Goal: Transaction & Acquisition: Obtain resource

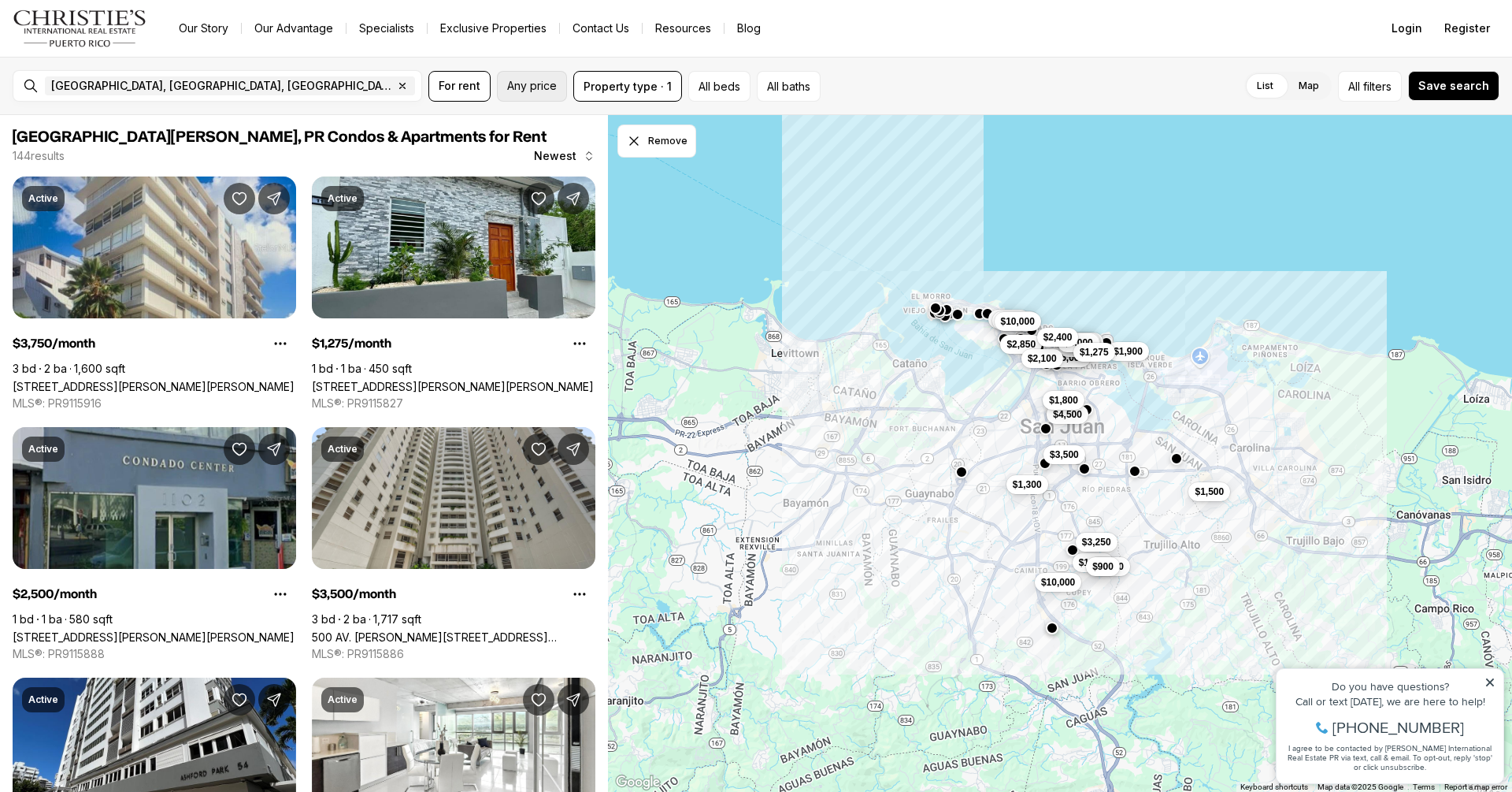
click at [535, 86] on span "Any price" at bounding box center [532, 85] width 50 height 12
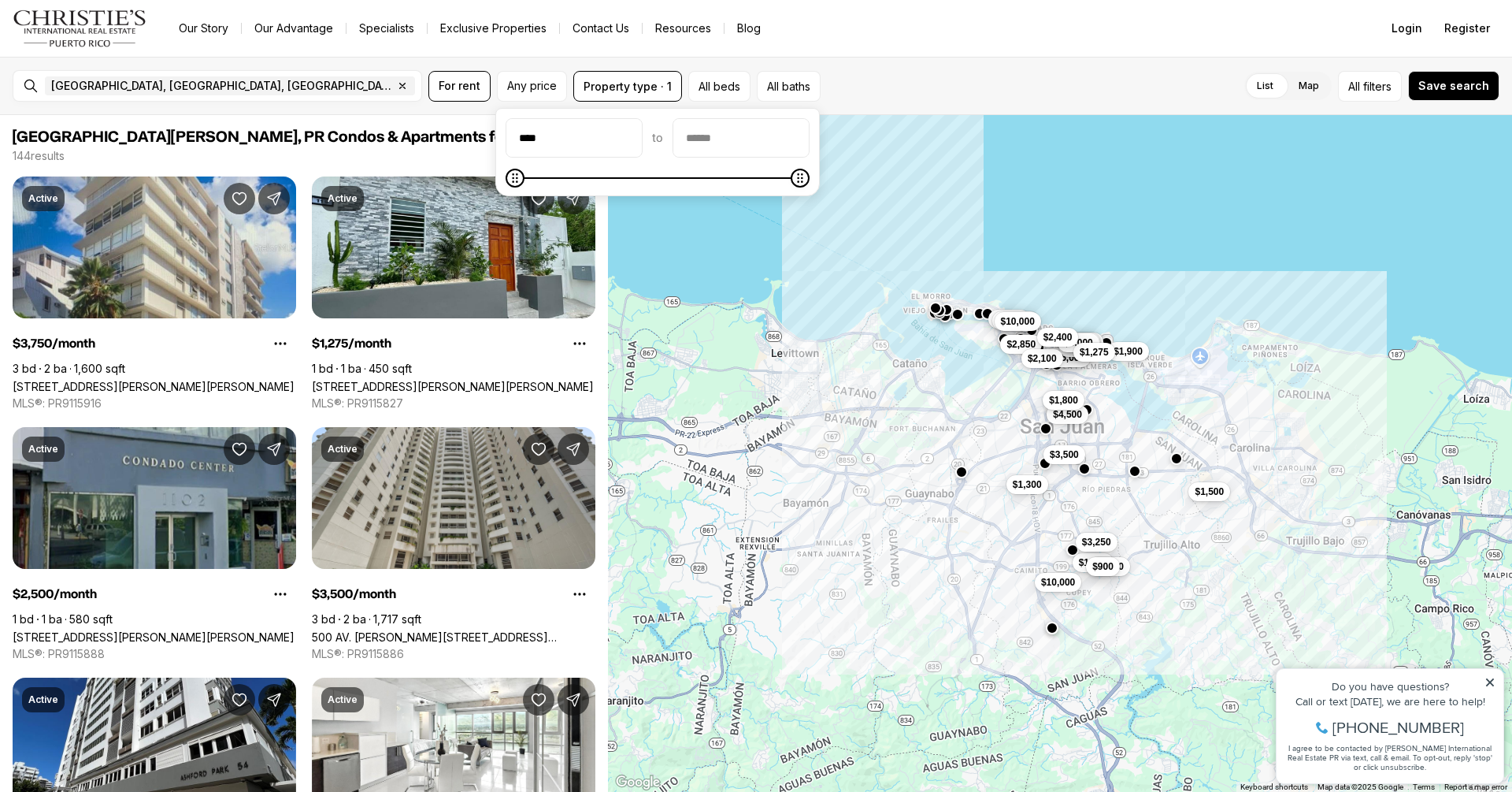
type input "****"
click at [754, 143] on input "priceMax" at bounding box center [741, 137] width 136 height 37
type input "****"
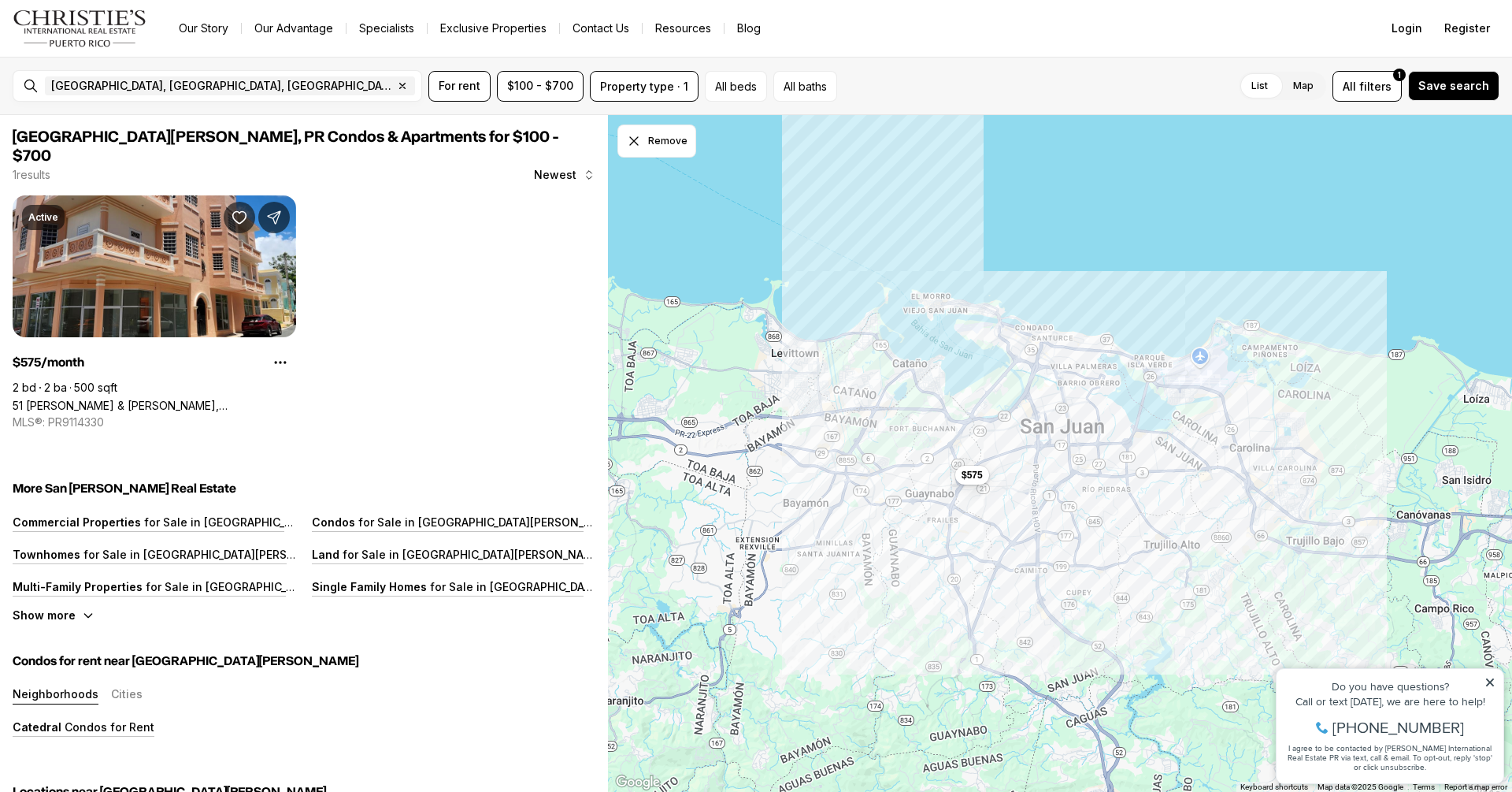
click at [972, 88] on div "List Map List Map All filters 1 Save search" at bounding box center [1171, 86] width 656 height 31
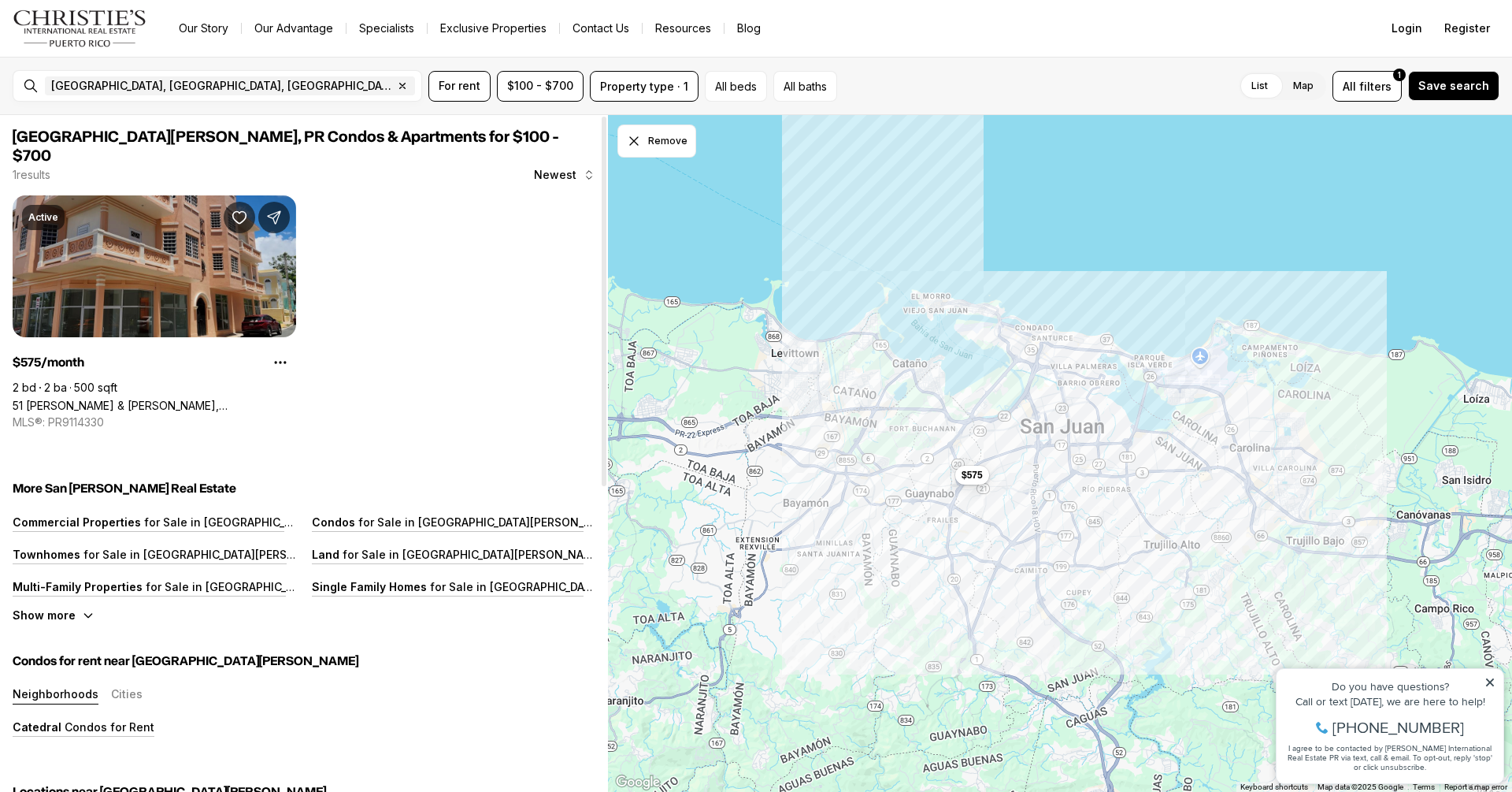
click at [202, 398] on link "51 [PERSON_NAME] & [PERSON_NAME], [GEOGRAPHIC_DATA][PERSON_NAME], 00921" at bounding box center [154, 405] width 284 height 13
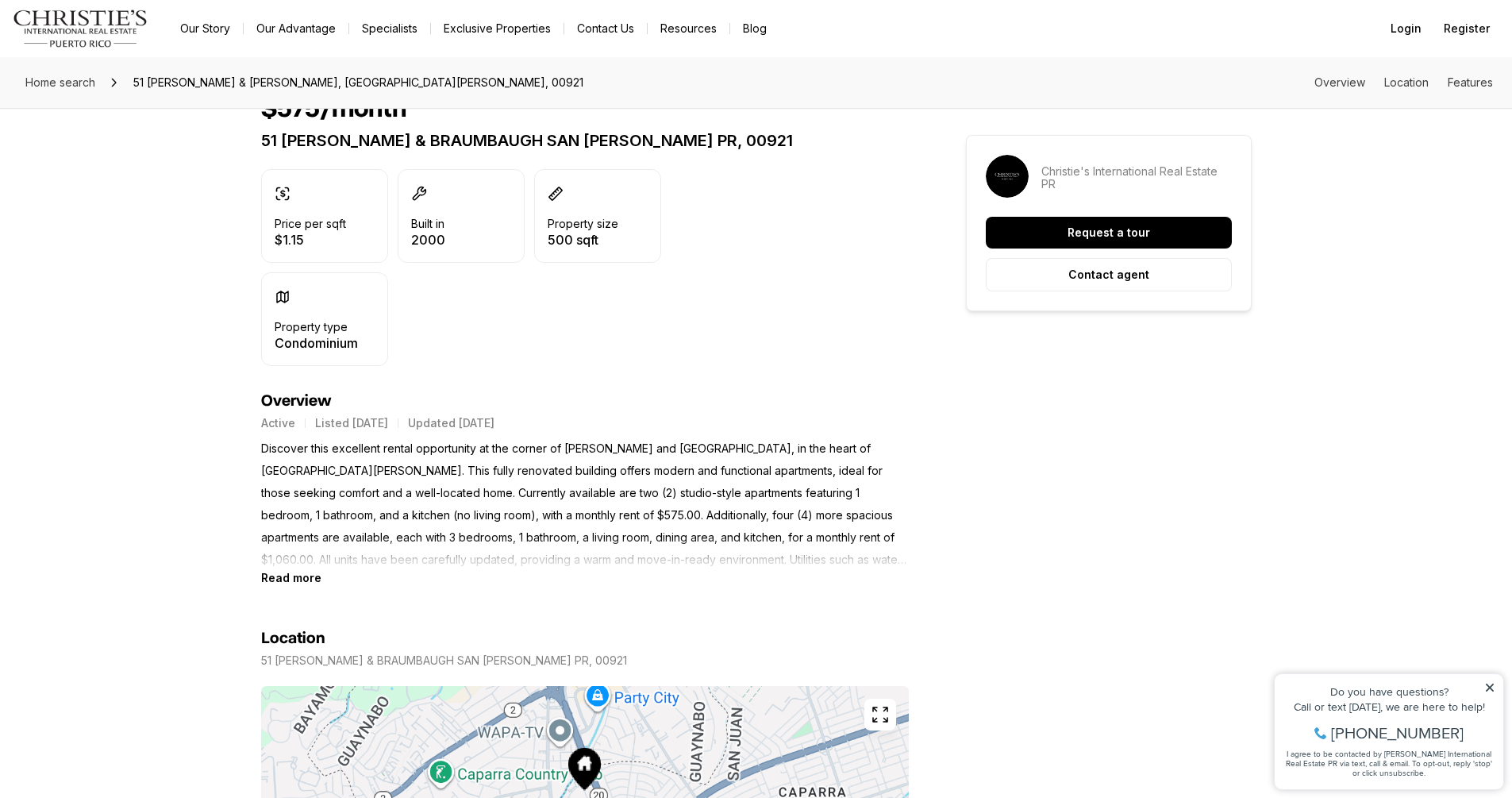
scroll to position [402, 0]
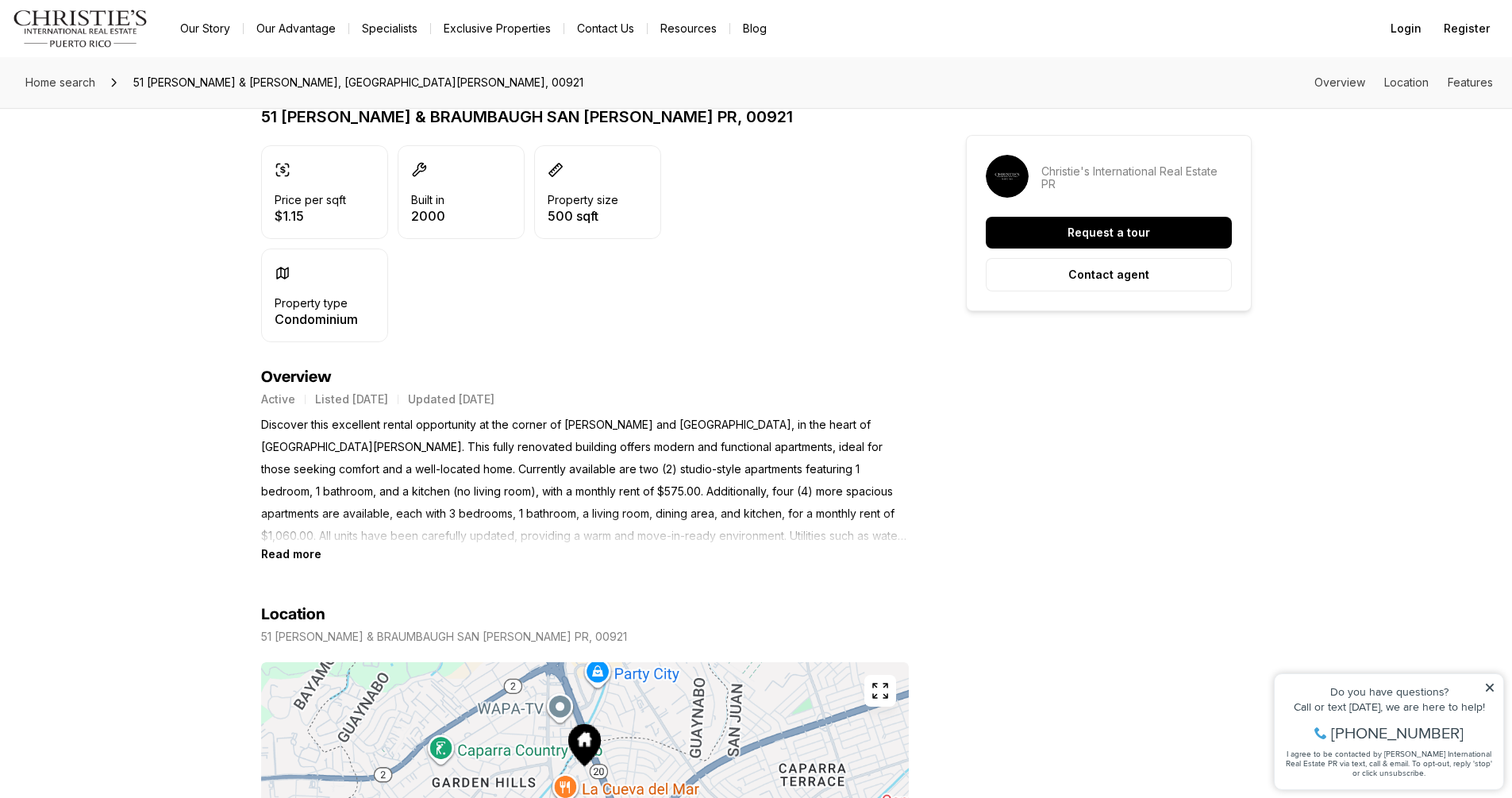
click at [290, 551] on b "Read more" at bounding box center [292, 553] width 61 height 13
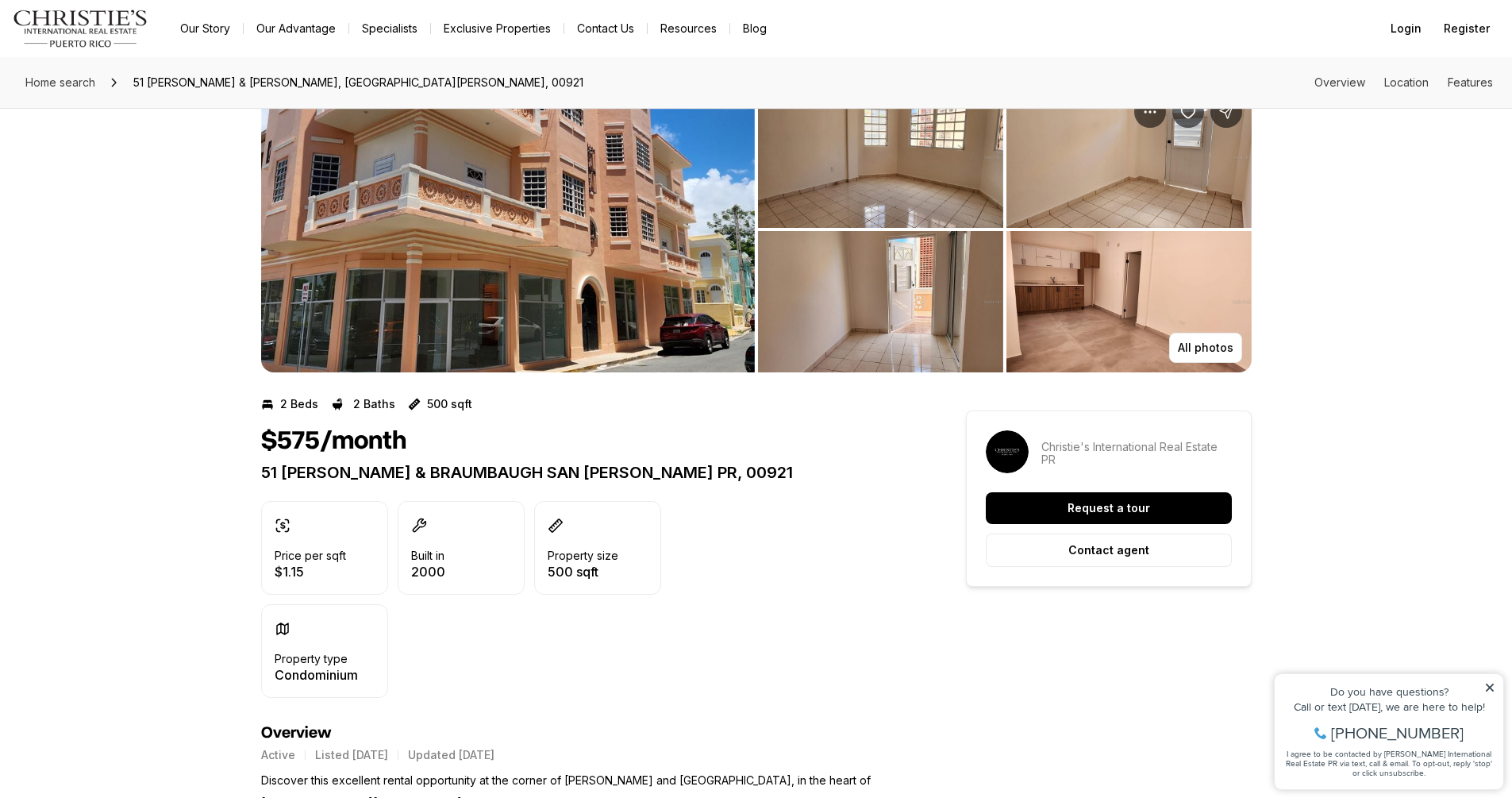
scroll to position [0, 0]
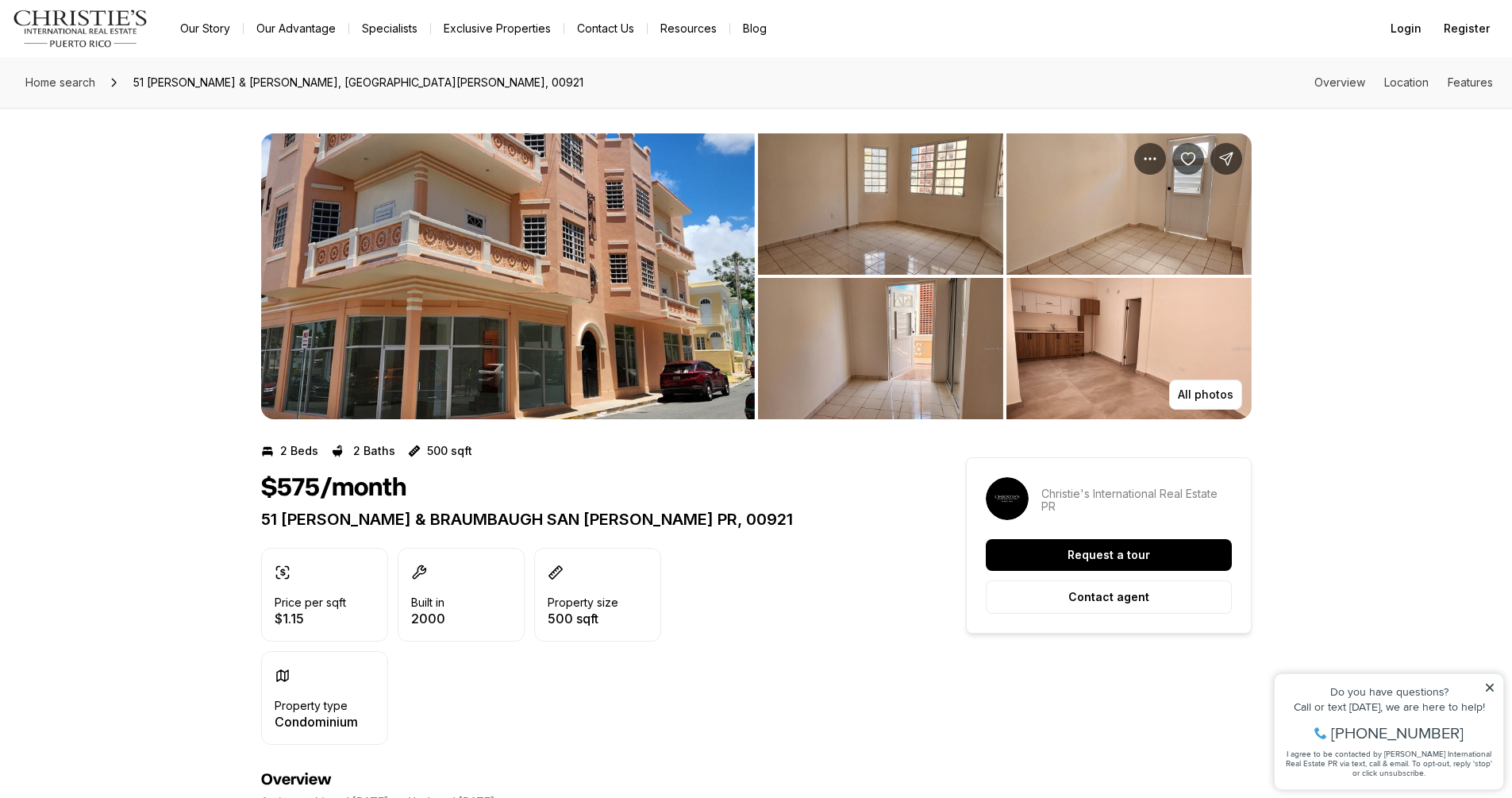
click at [840, 220] on img "View image gallery" at bounding box center [880, 204] width 245 height 141
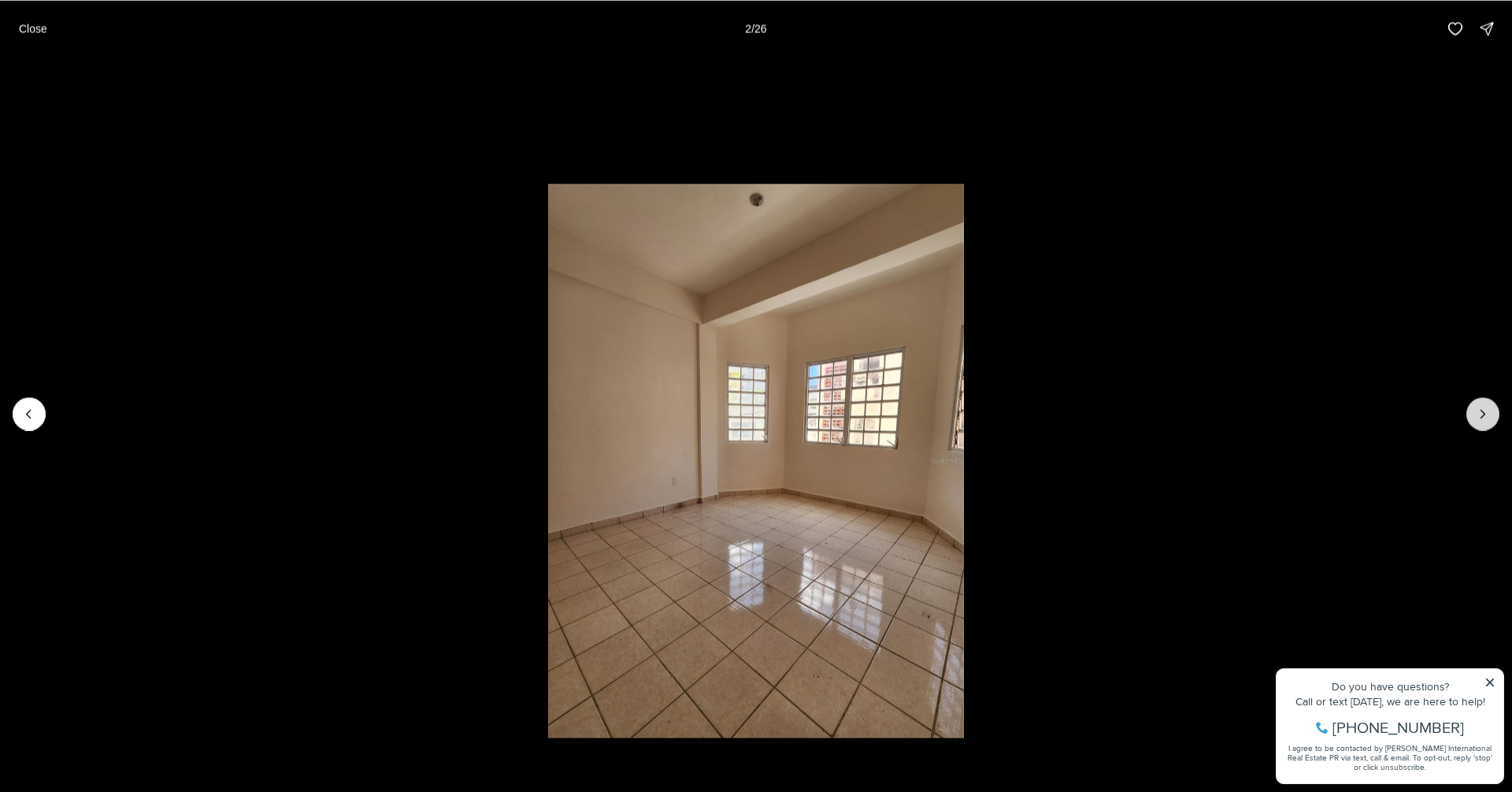
click at [1485, 412] on icon "Next slide" at bounding box center [1482, 413] width 15 height 15
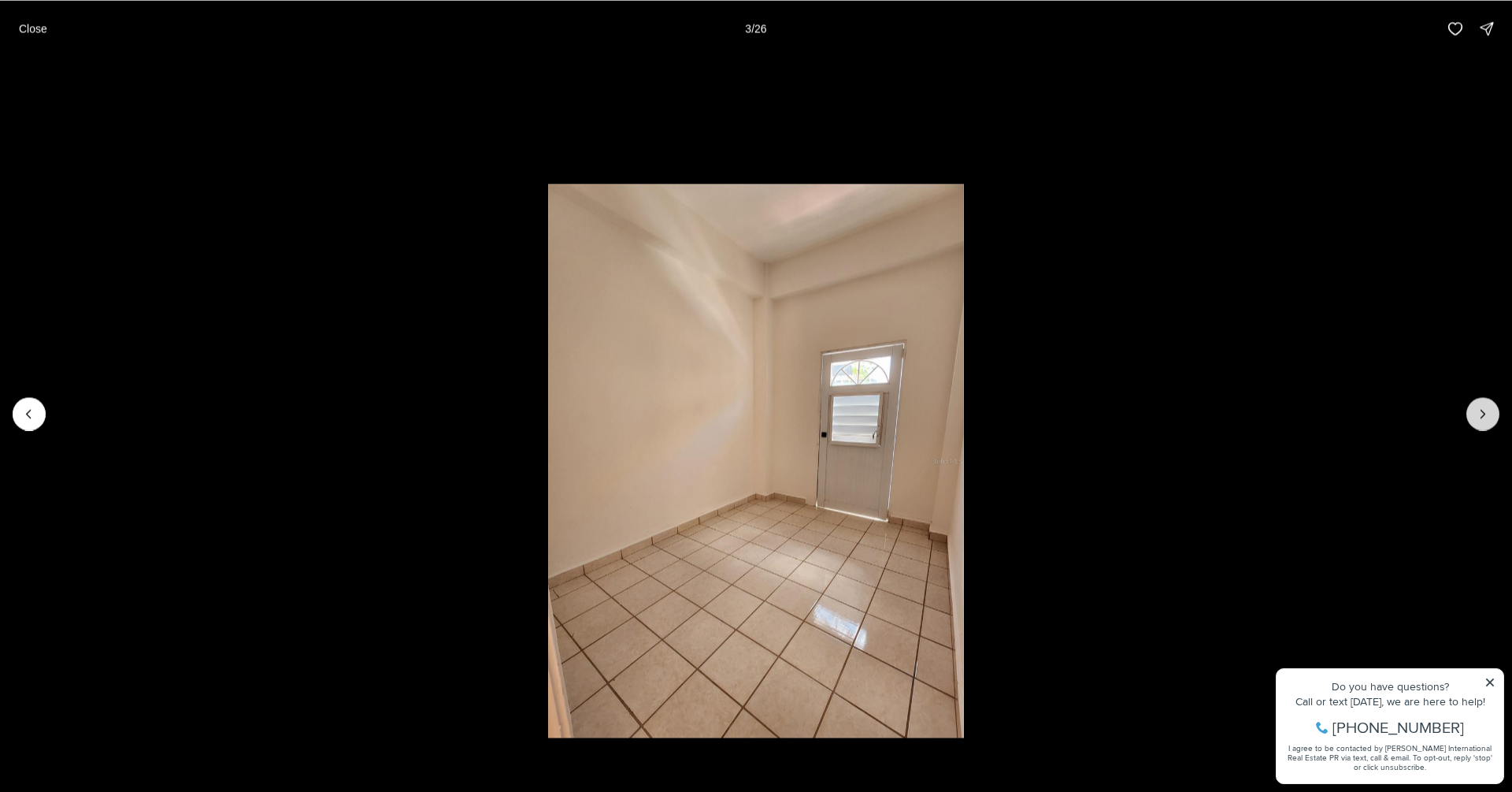
click at [1485, 412] on icon "Next slide" at bounding box center [1482, 413] width 15 height 15
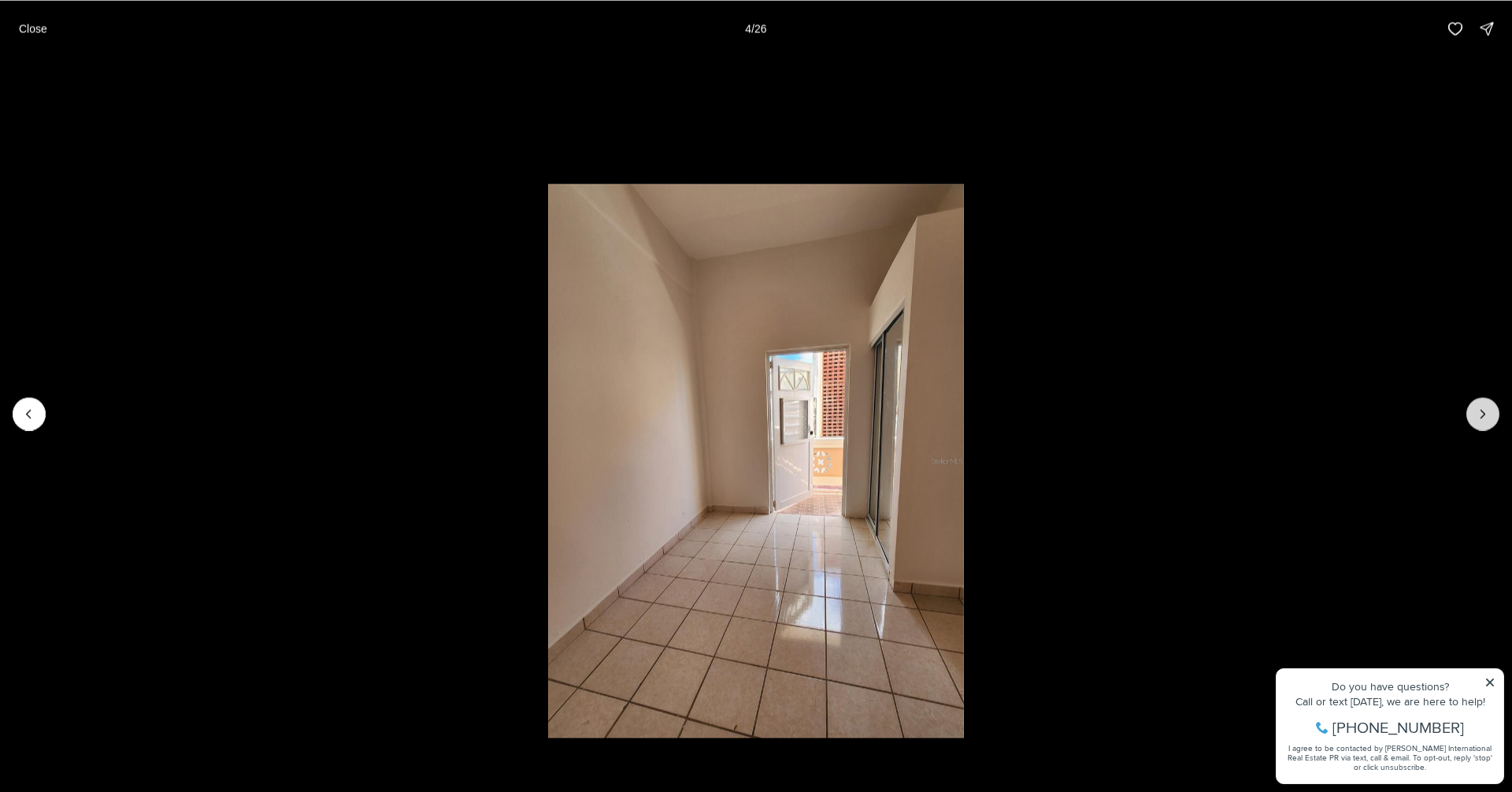
click at [1485, 412] on icon "Next slide" at bounding box center [1482, 413] width 15 height 15
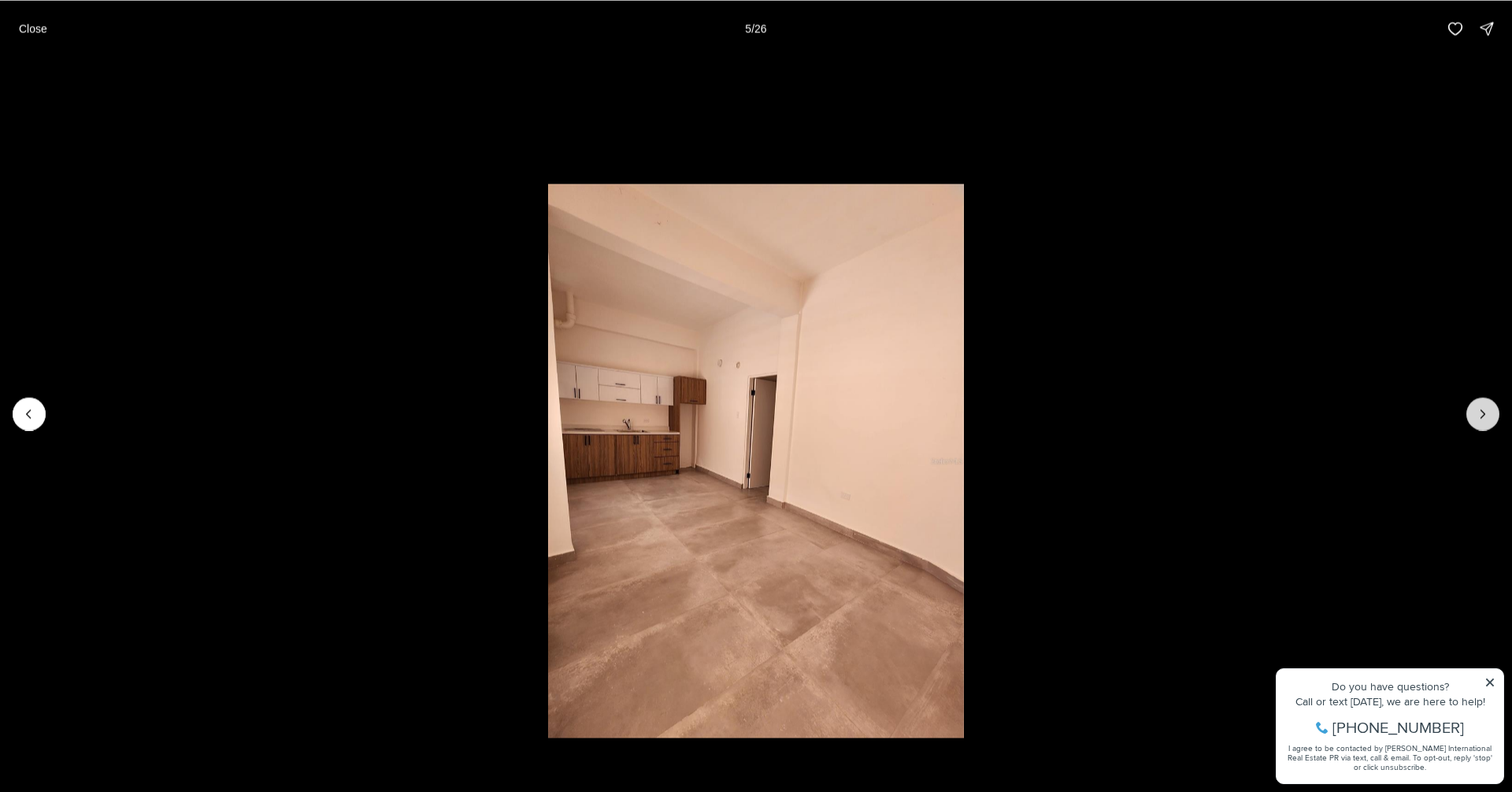
click at [1485, 412] on icon "Next slide" at bounding box center [1482, 413] width 15 height 15
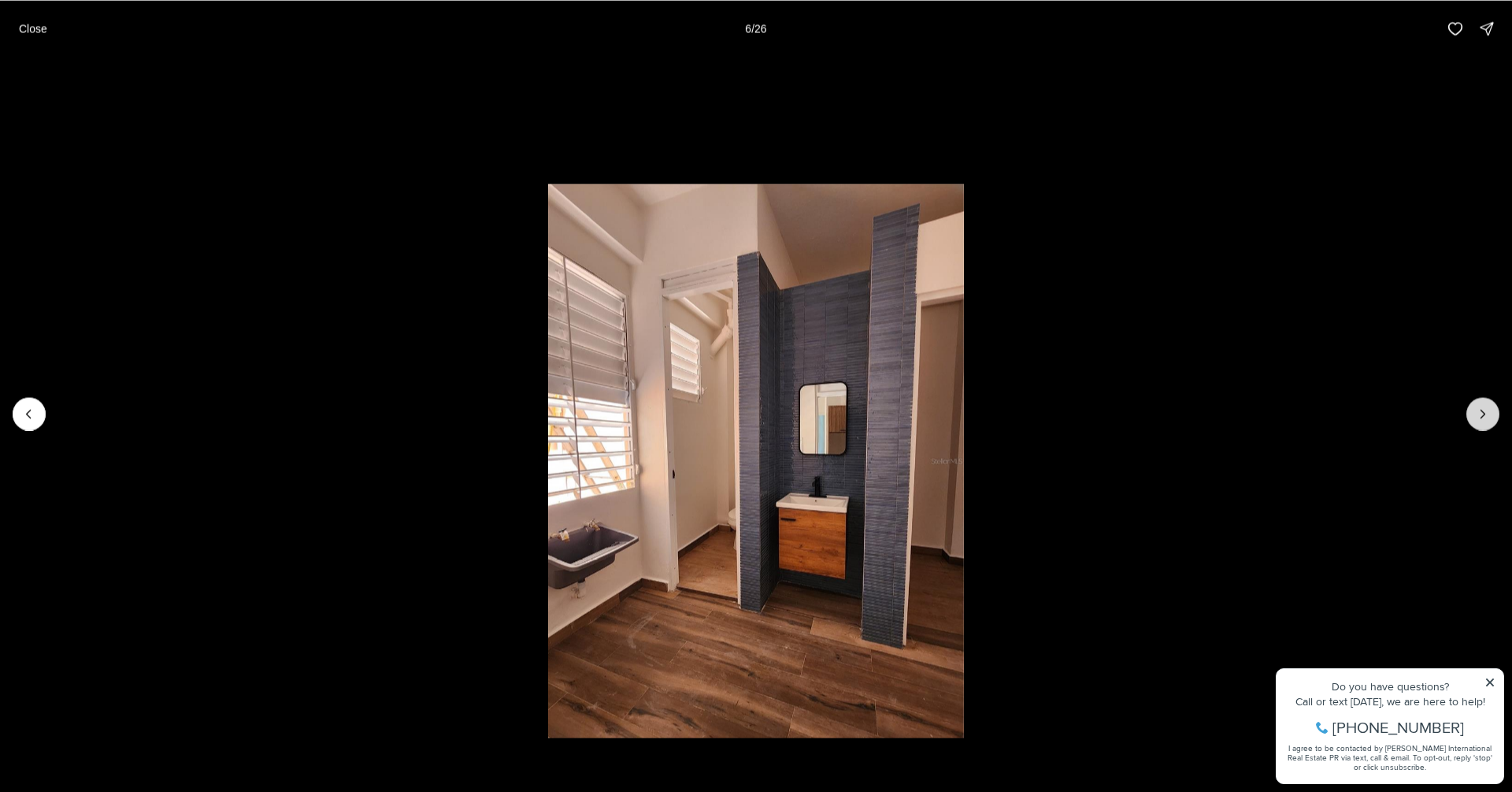
click at [1485, 412] on icon "Next slide" at bounding box center [1482, 413] width 15 height 15
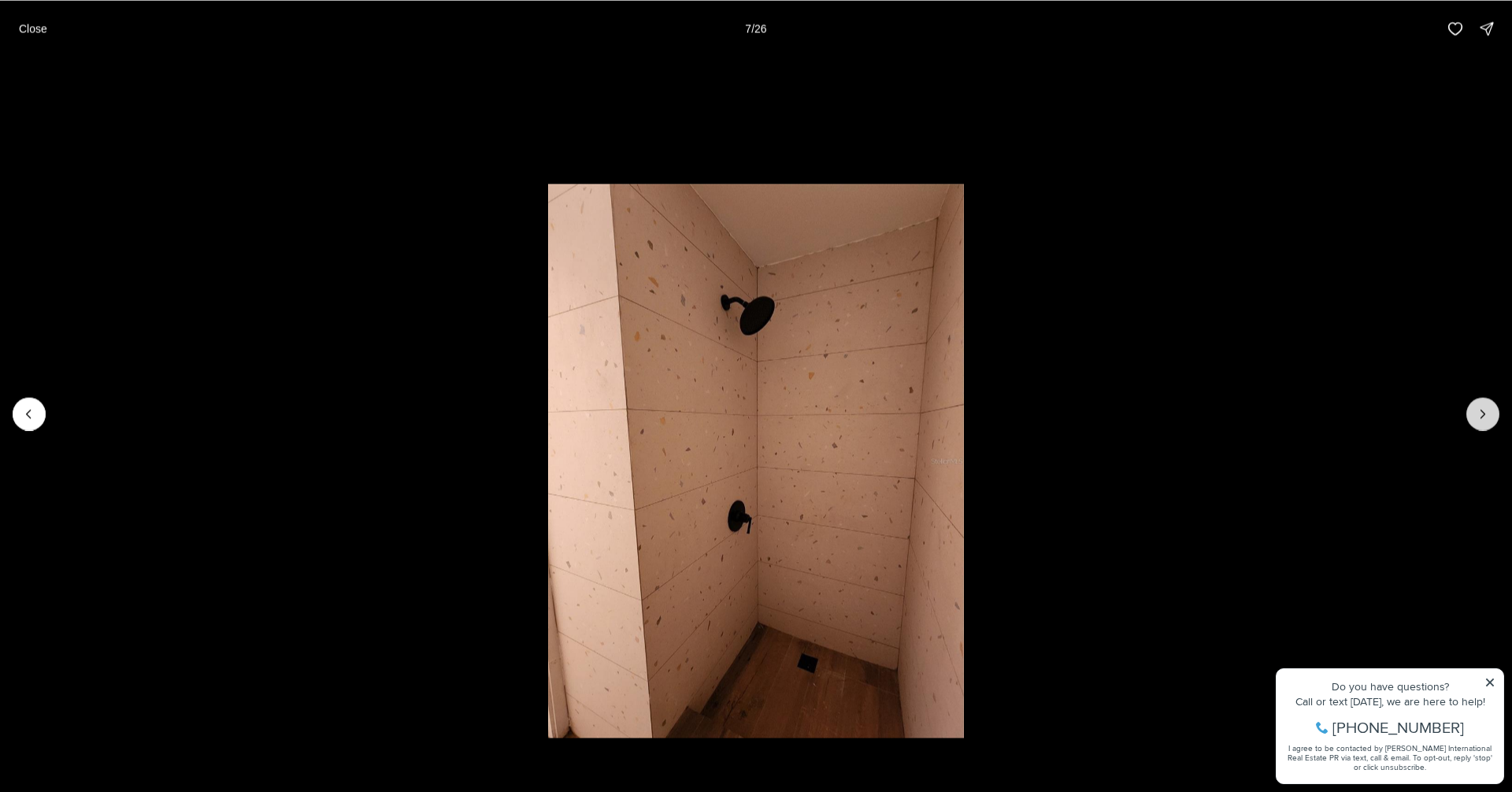
click at [1485, 412] on icon "Next slide" at bounding box center [1482, 413] width 15 height 15
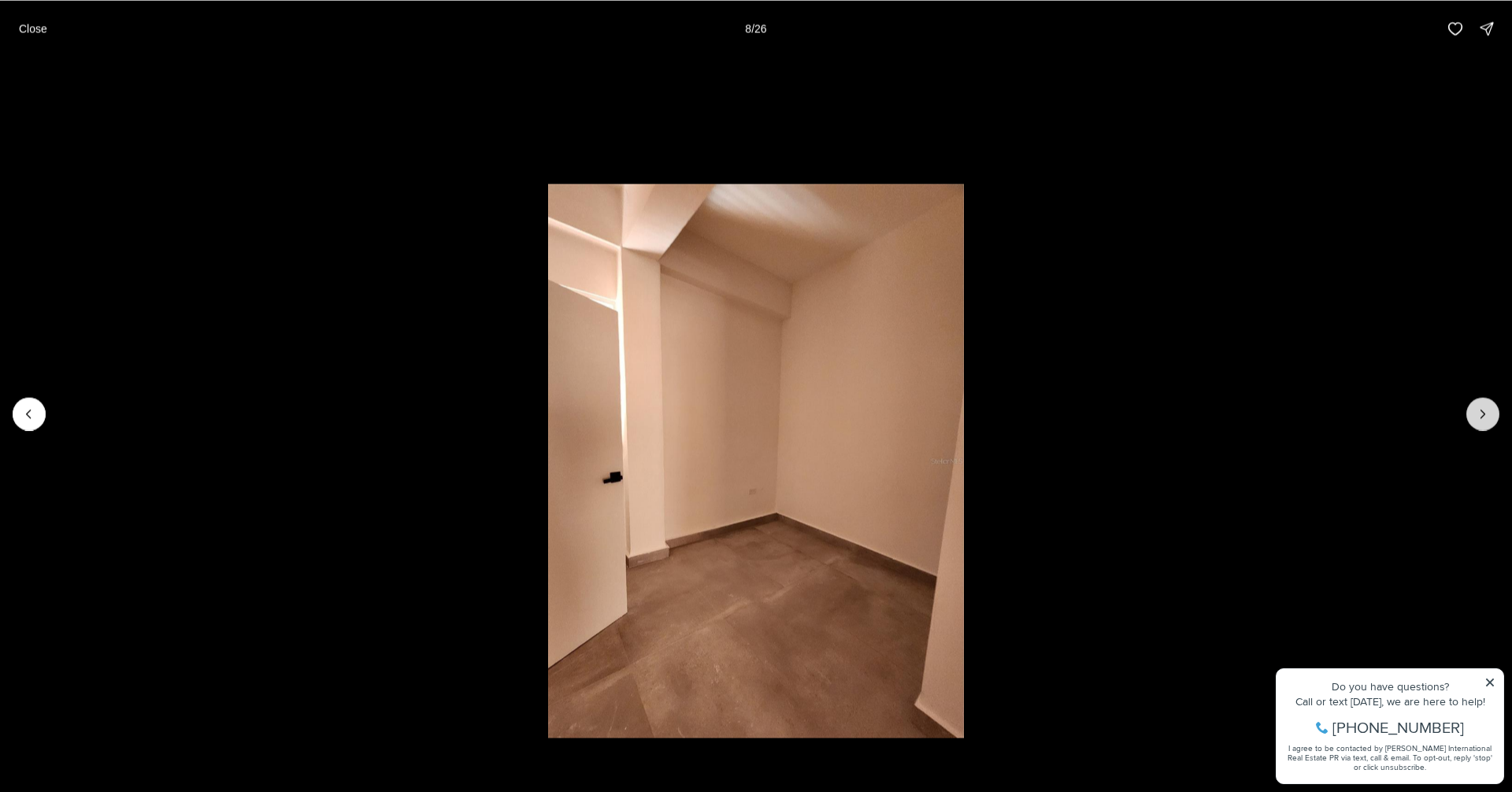
click at [1485, 412] on icon "Next slide" at bounding box center [1482, 413] width 15 height 15
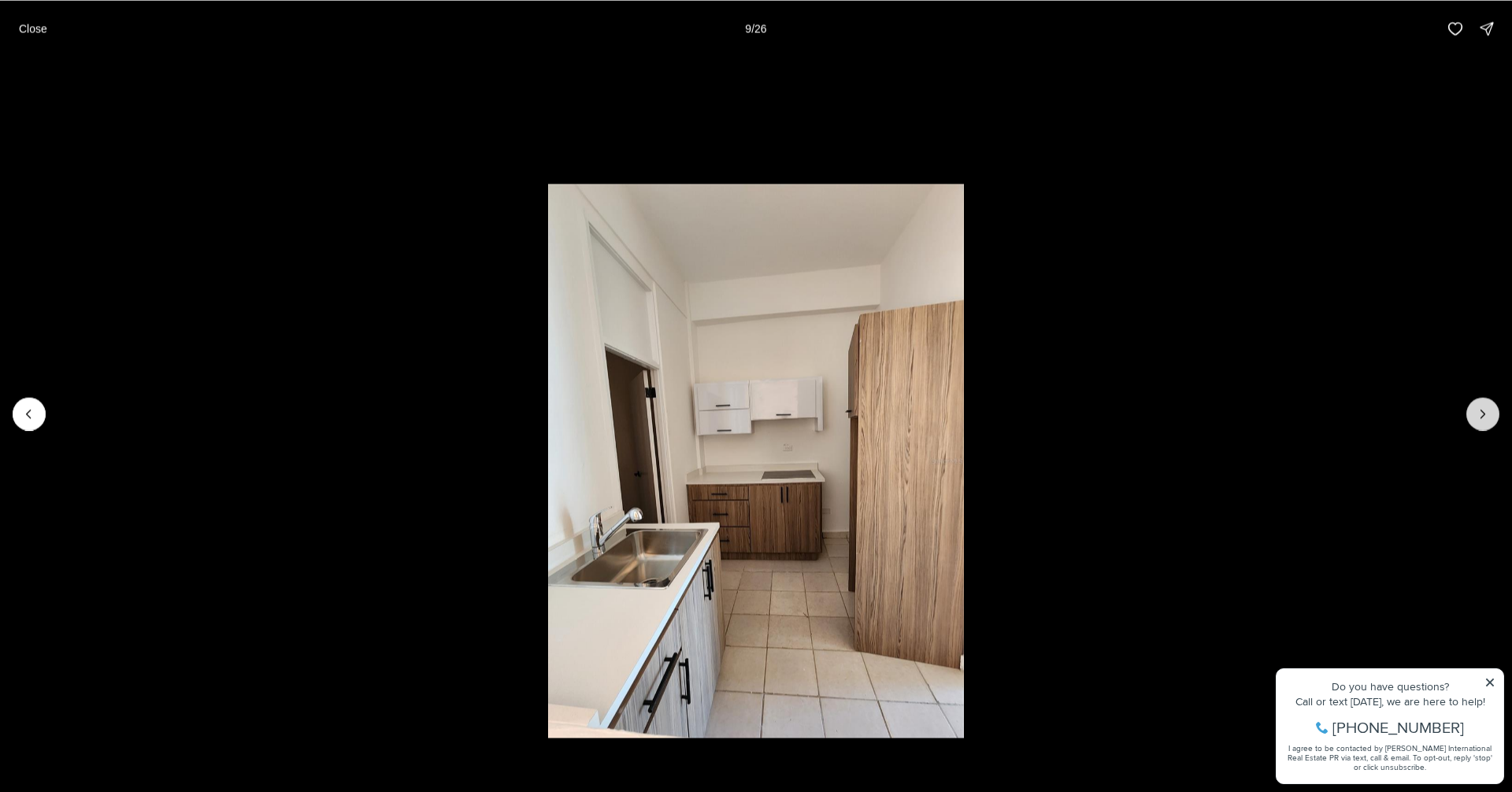
click at [1485, 412] on icon "Next slide" at bounding box center [1482, 413] width 15 height 15
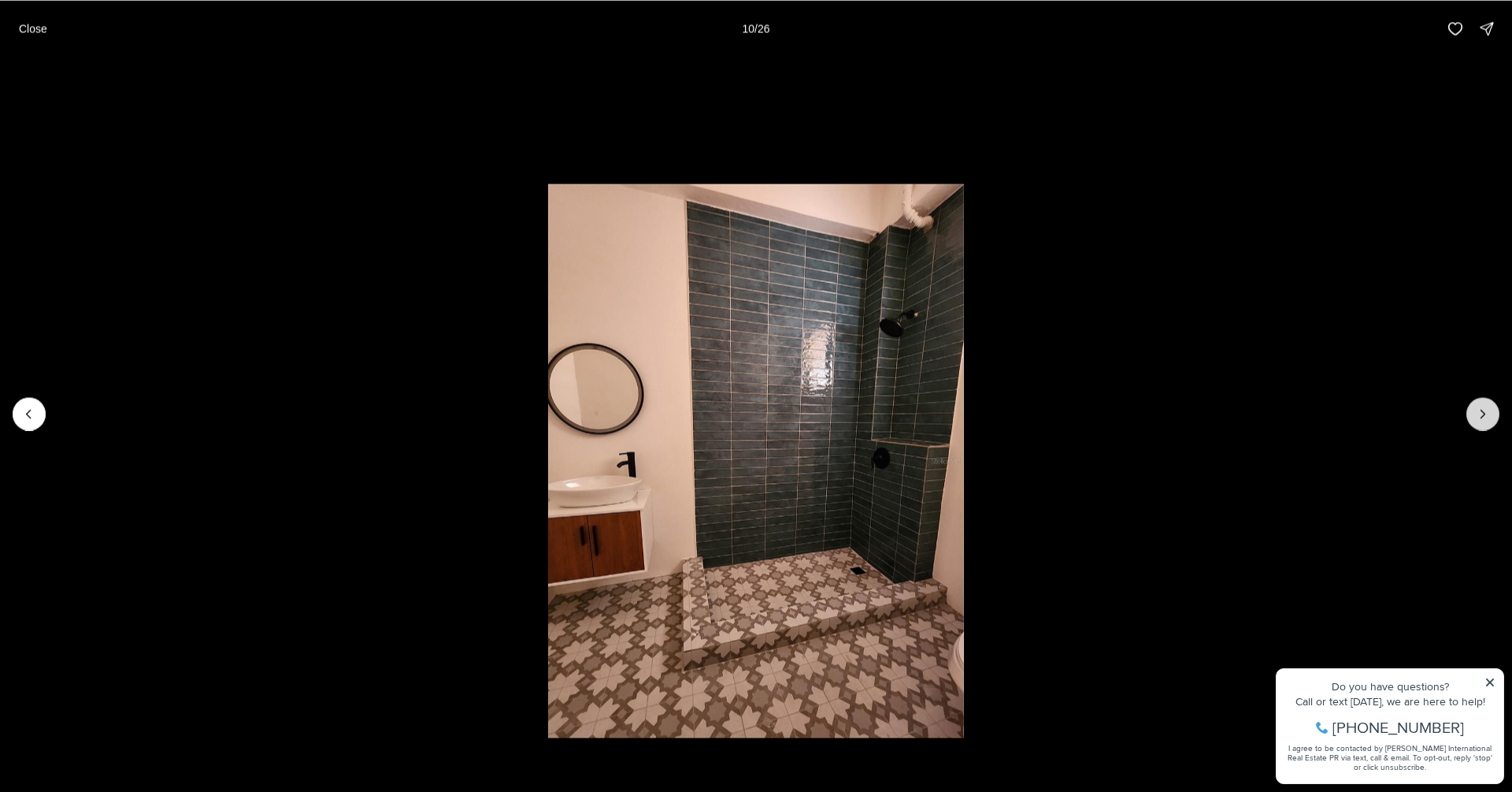
click at [1485, 412] on icon "Next slide" at bounding box center [1482, 413] width 15 height 15
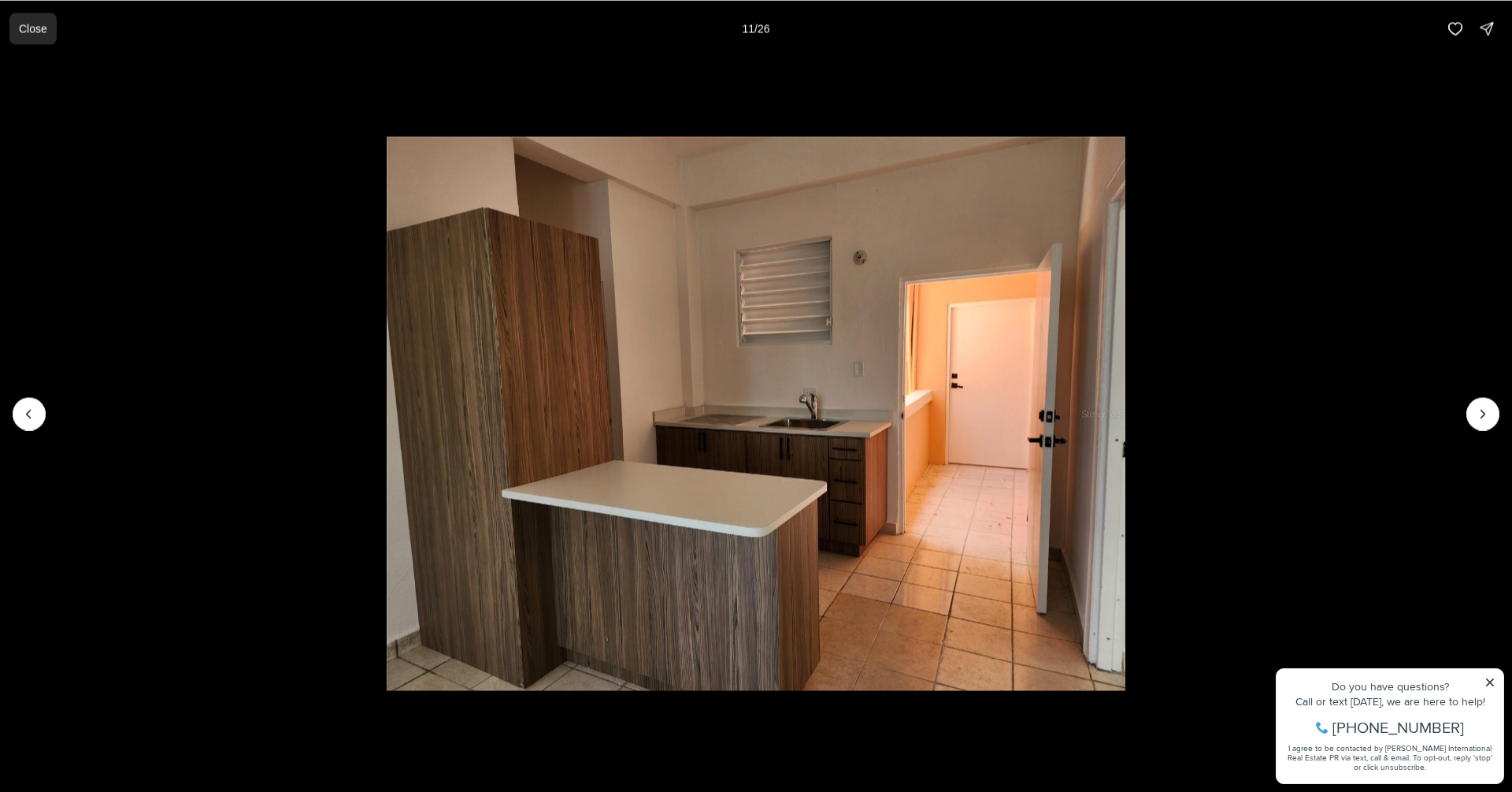
click at [20, 32] on p "Close" at bounding box center [33, 28] width 28 height 12
